Goal: Task Accomplishment & Management: Use online tool/utility

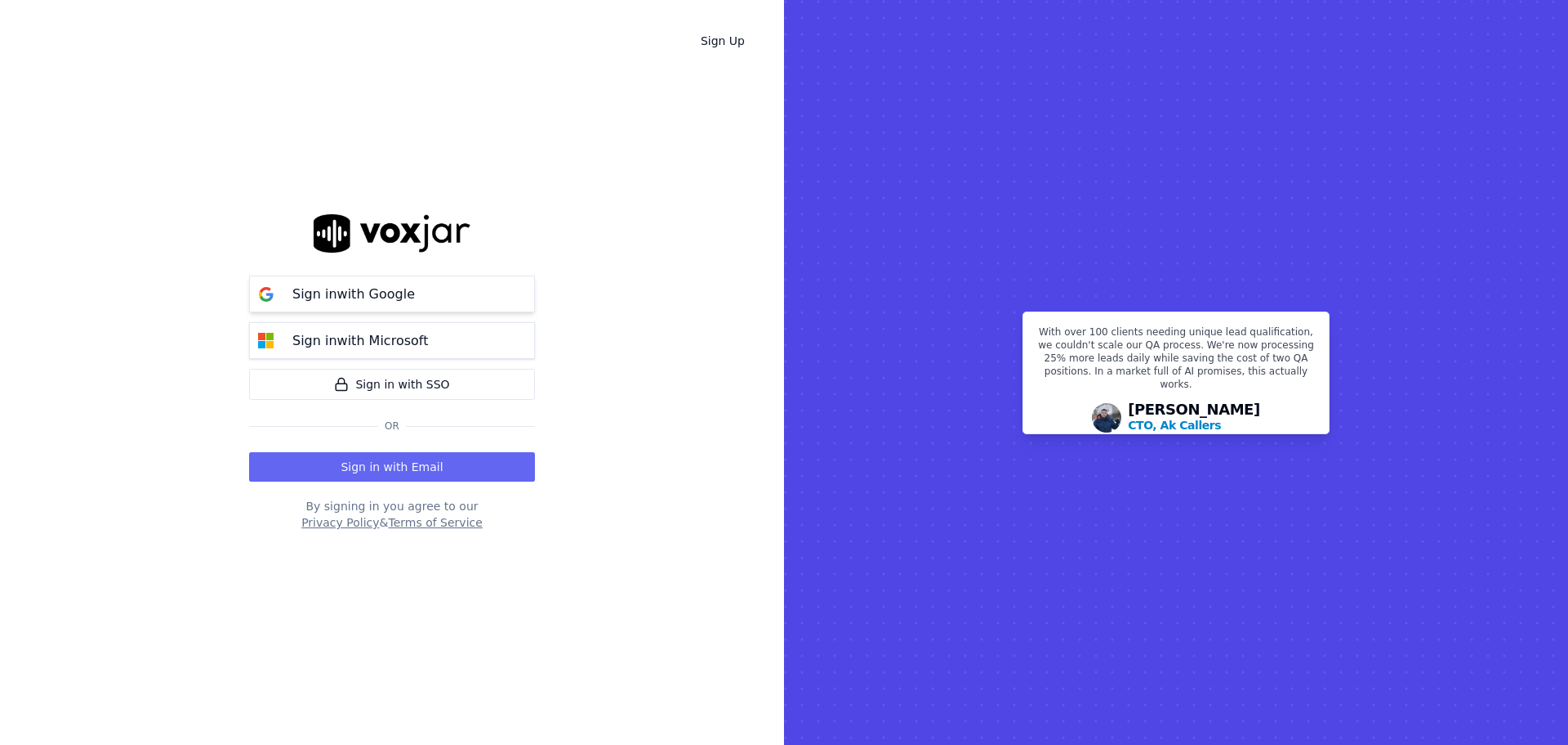
click at [364, 302] on p "Sign in with Google" at bounding box center [354, 293] width 123 height 19
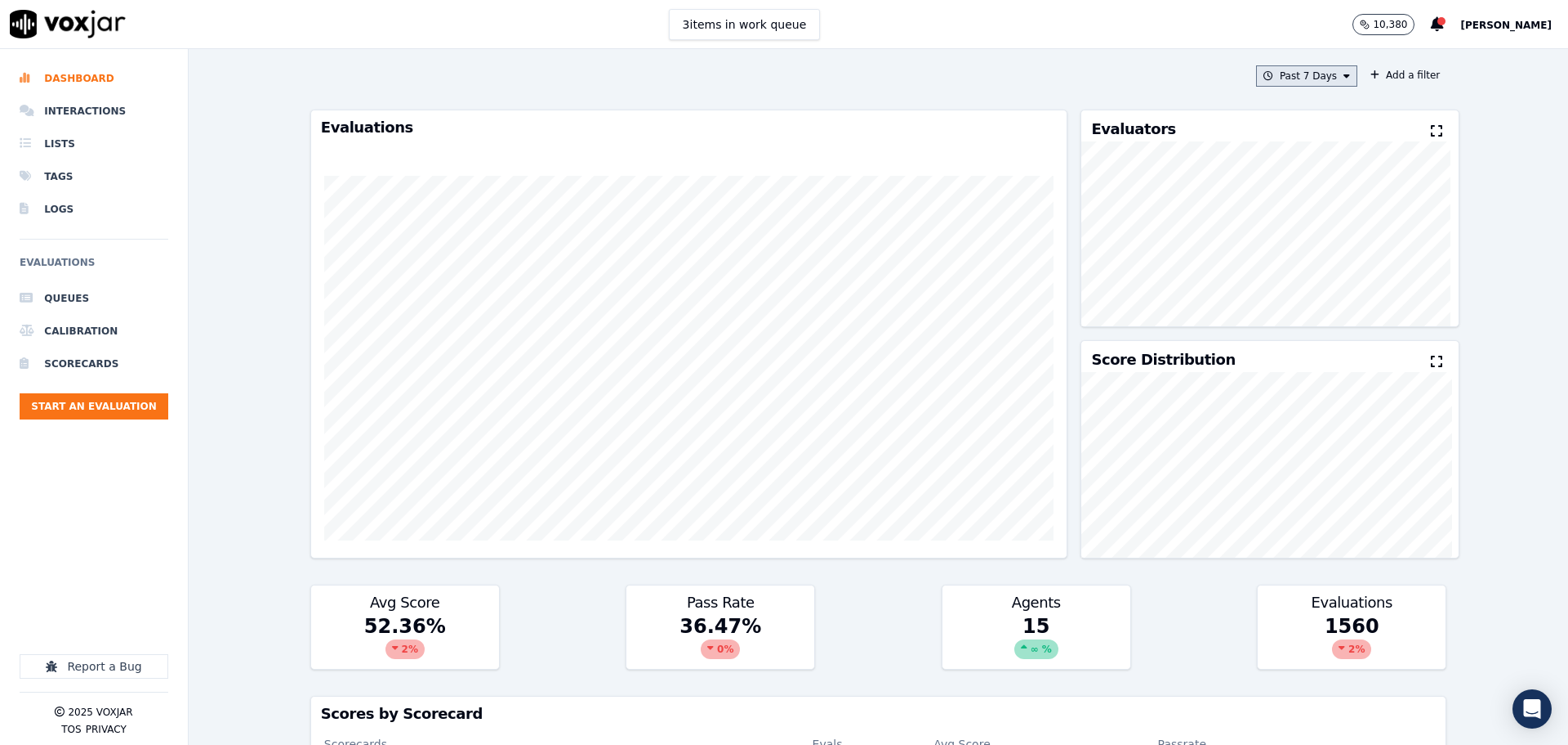
click at [1272, 80] on button "Past 7 Days" at bounding box center [1307, 76] width 102 height 21
click at [1294, 103] on div "Custom" at bounding box center [1301, 107] width 38 height 13
click at [1317, 139] on input "From" at bounding box center [1278, 137] width 143 height 36
type input "[DATE]T00:00"
click at [1320, 105] on label "From" at bounding box center [1278, 107] width 143 height 13
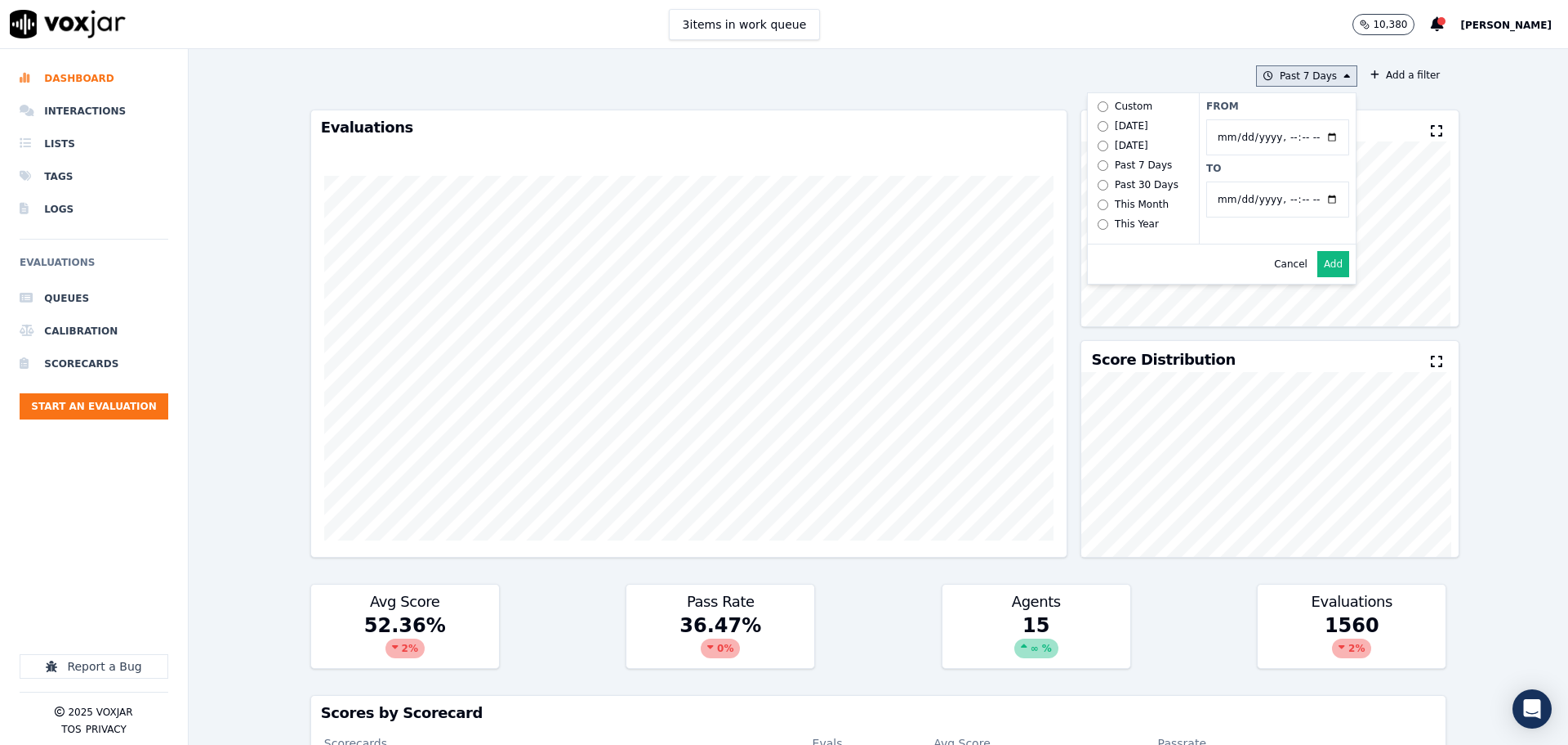
click at [1320, 119] on input "From" at bounding box center [1278, 137] width 143 height 36
click at [1312, 203] on input "To" at bounding box center [1278, 199] width 143 height 36
type input "[DATE]T23:59"
click at [1308, 167] on label "To" at bounding box center [1278, 168] width 143 height 13
click at [1308, 182] on input "To" at bounding box center [1278, 199] width 143 height 36
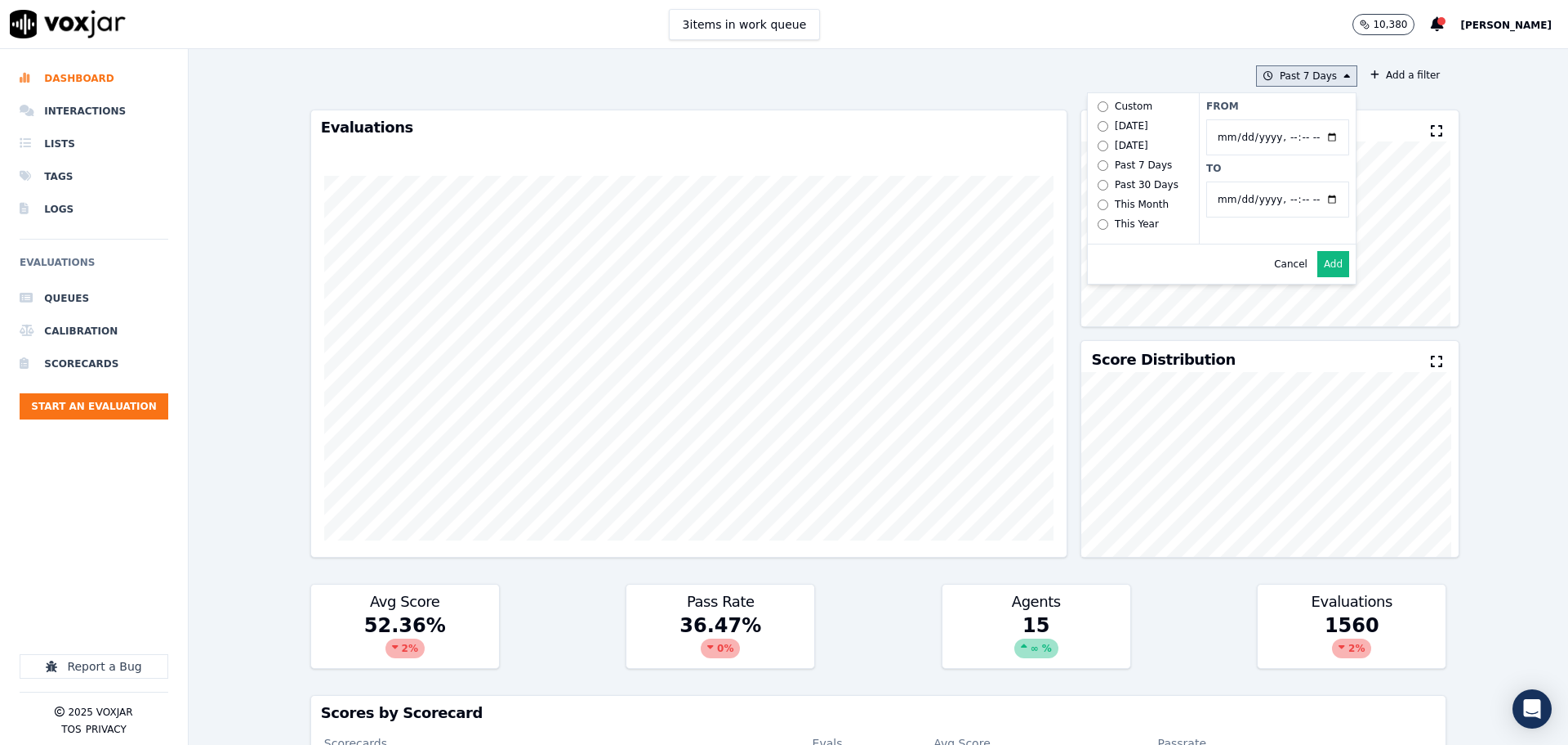
click at [1324, 277] on button "Add" at bounding box center [1334, 263] width 32 height 26
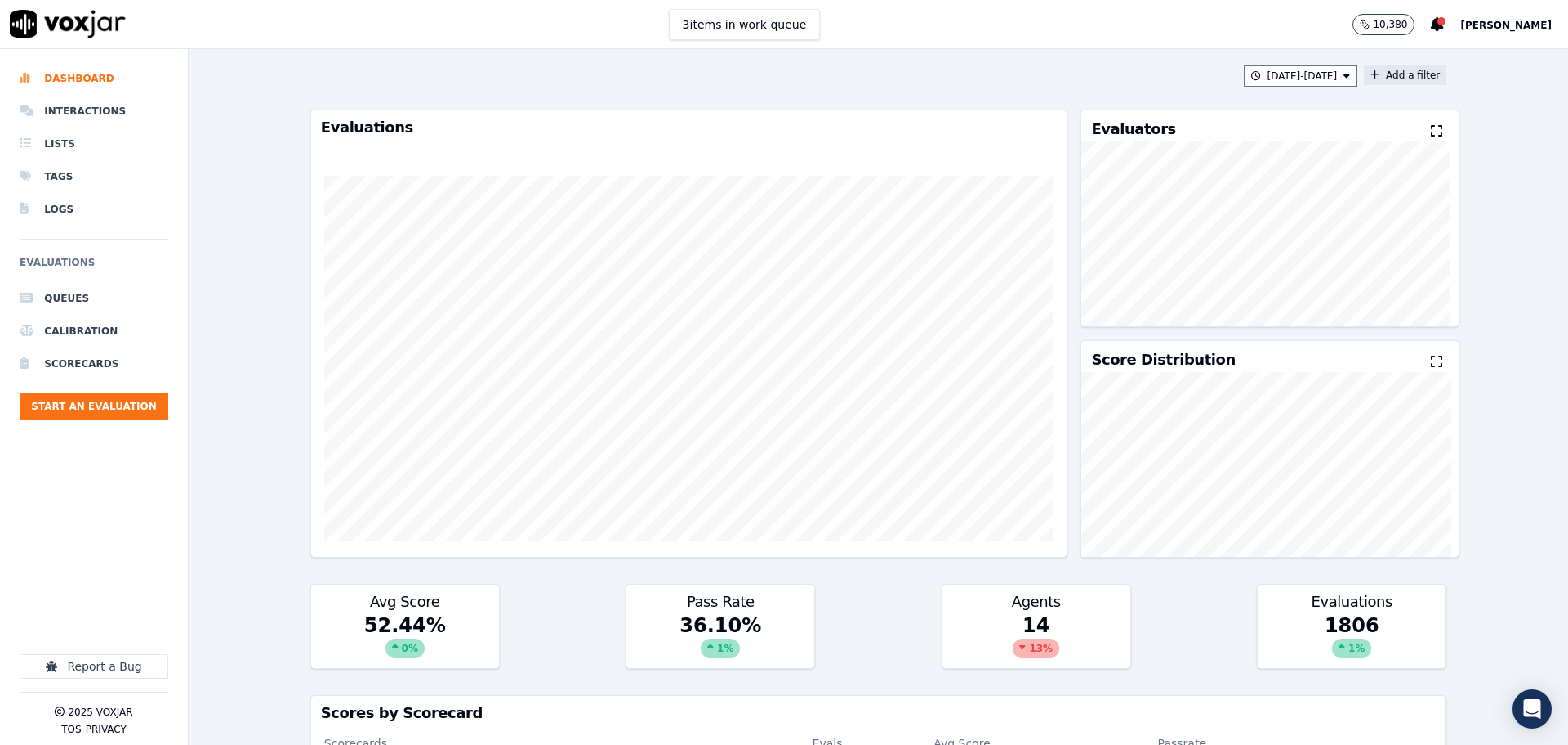
click at [1391, 82] on button "Add a filter" at bounding box center [1405, 75] width 82 height 19
click at [1095, 161] on button "Fields" at bounding box center [1083, 152] width 157 height 28
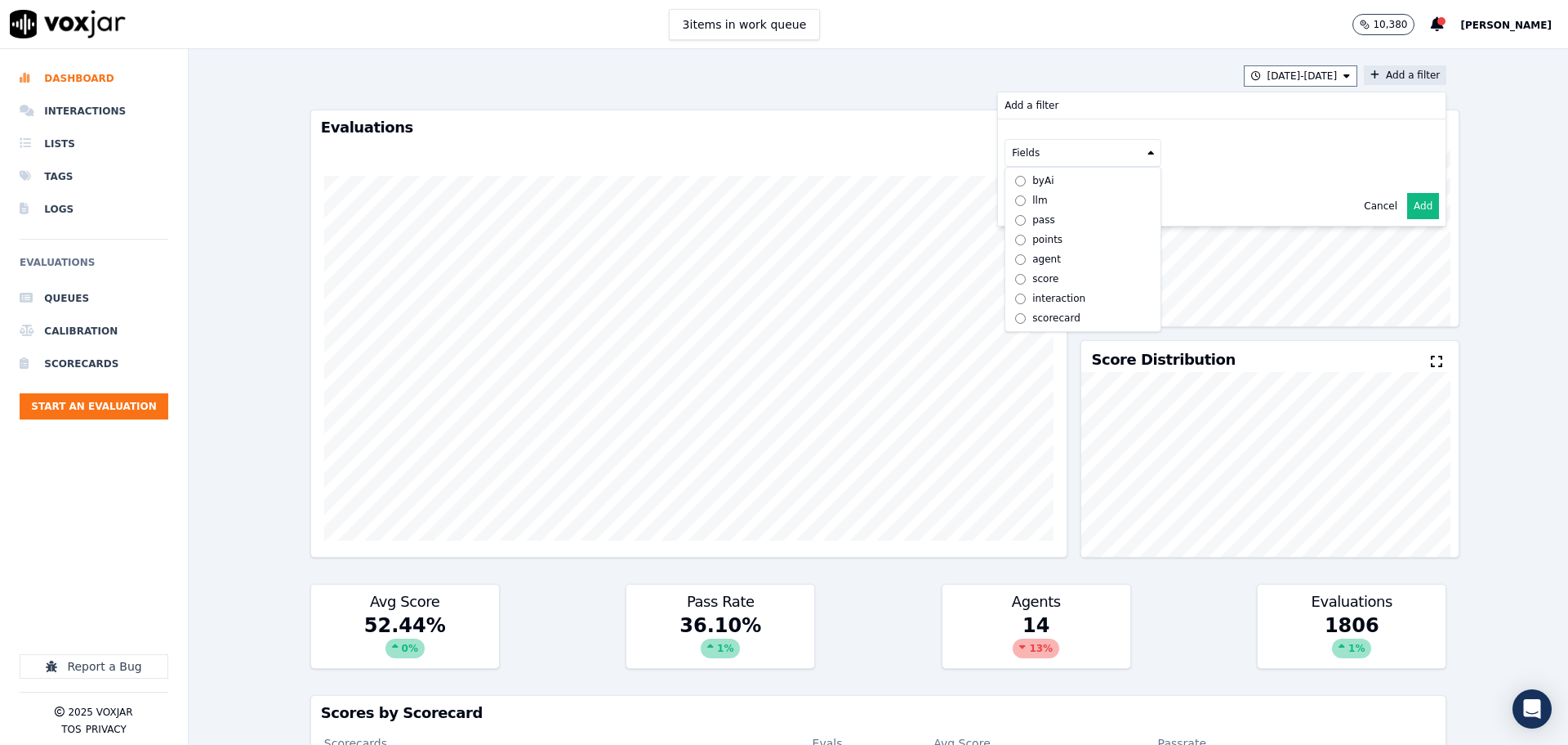
scroll to position [13, 0]
click at [1054, 308] on label "scorecard" at bounding box center [1083, 317] width 149 height 19
click at [1080, 193] on button "Fields" at bounding box center [1102, 187] width 157 height 28
click at [1070, 220] on label "title" at bounding box center [1102, 214] width 149 height 19
click at [1206, 195] on button at bounding box center [1305, 185] width 235 height 24
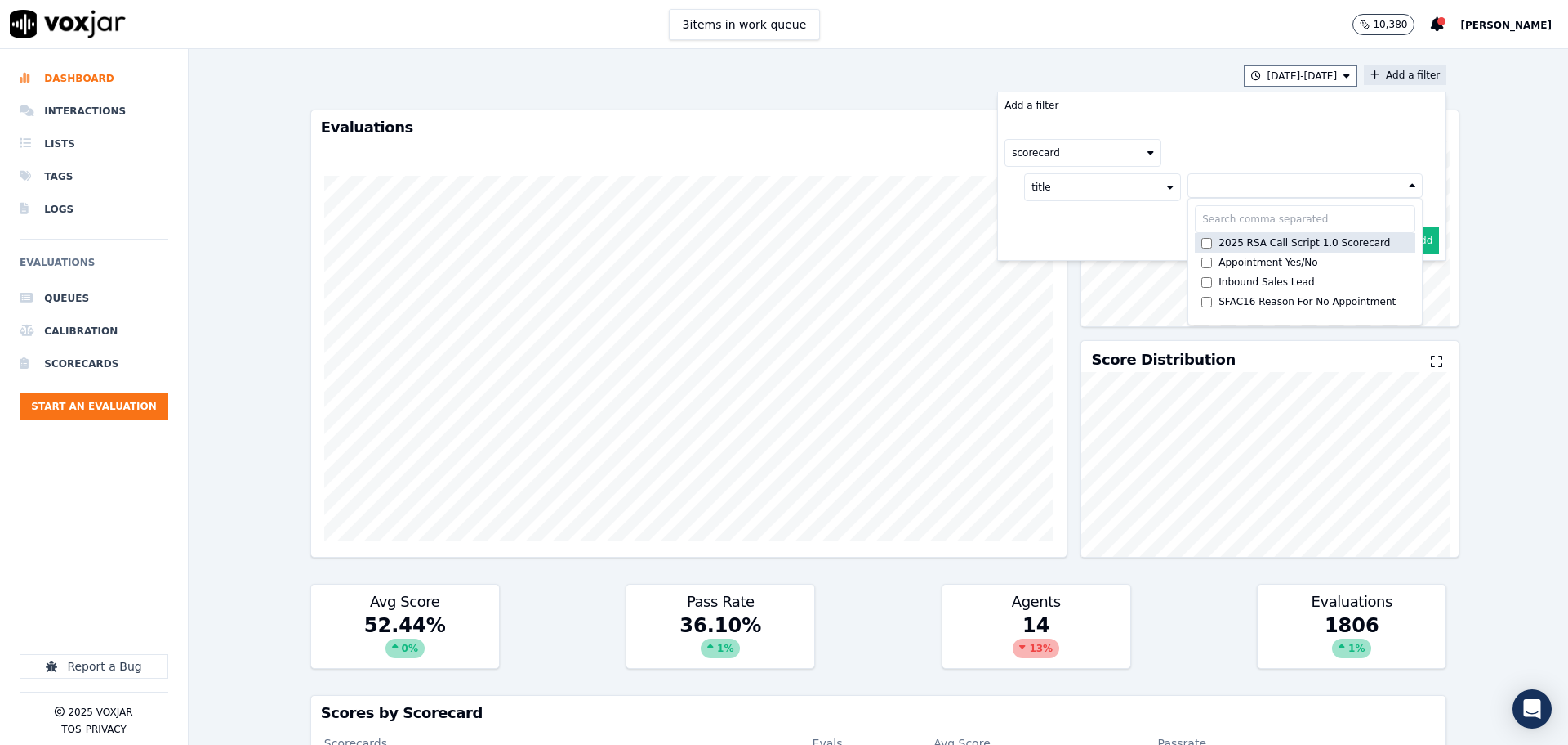
click at [1236, 241] on div "2025 RSA Call Script 1.0 Scorecard" at bounding box center [1304, 243] width 171 height 13
click at [1413, 279] on button "Add" at bounding box center [1423, 279] width 32 height 26
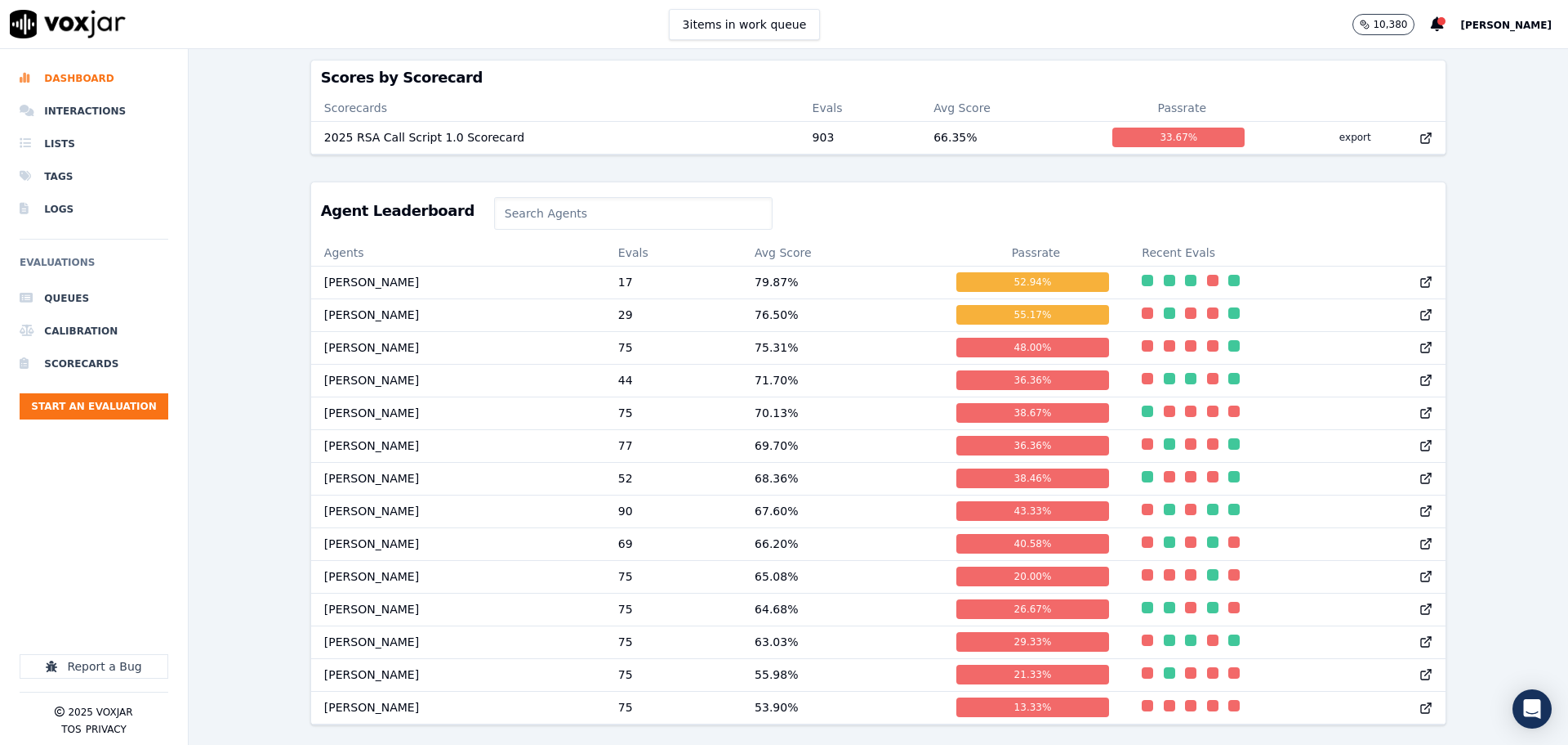
scroll to position [697, 0]
